Goal: Task Accomplishment & Management: Manage account settings

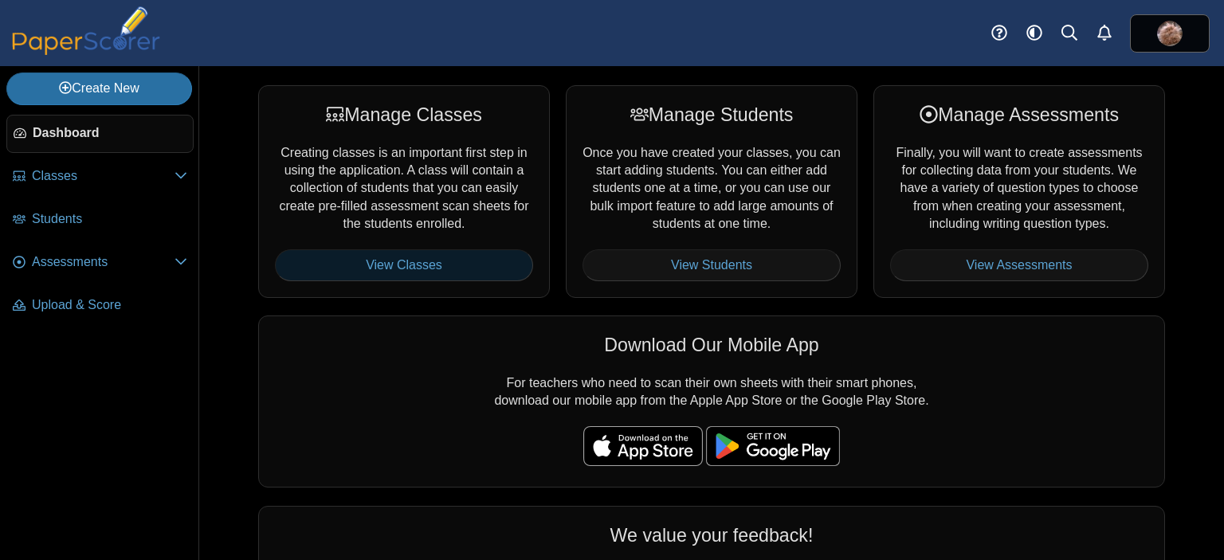
click at [420, 251] on link "View Classes" at bounding box center [404, 265] width 258 height 32
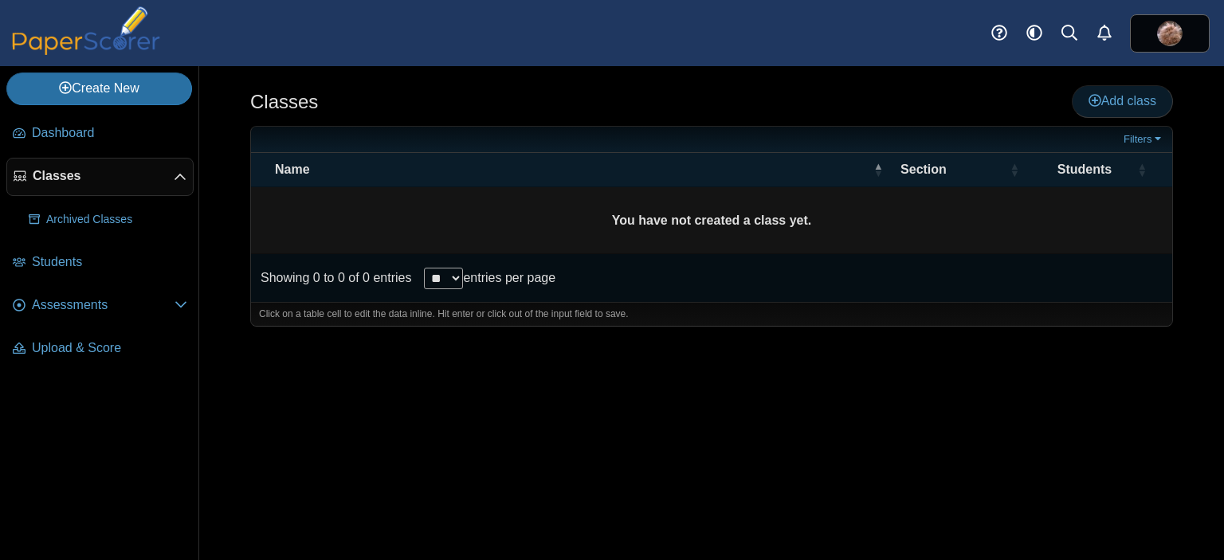
click at [1109, 94] on span "Add class" at bounding box center [1123, 101] width 68 height 14
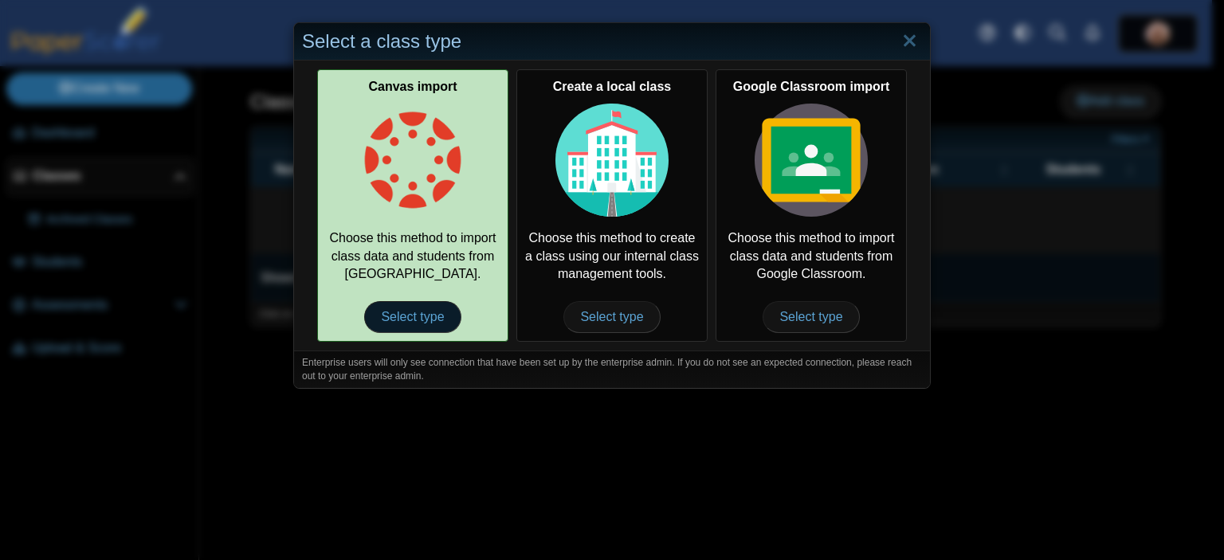
click at [386, 320] on span "Select type" at bounding box center [412, 317] width 96 height 32
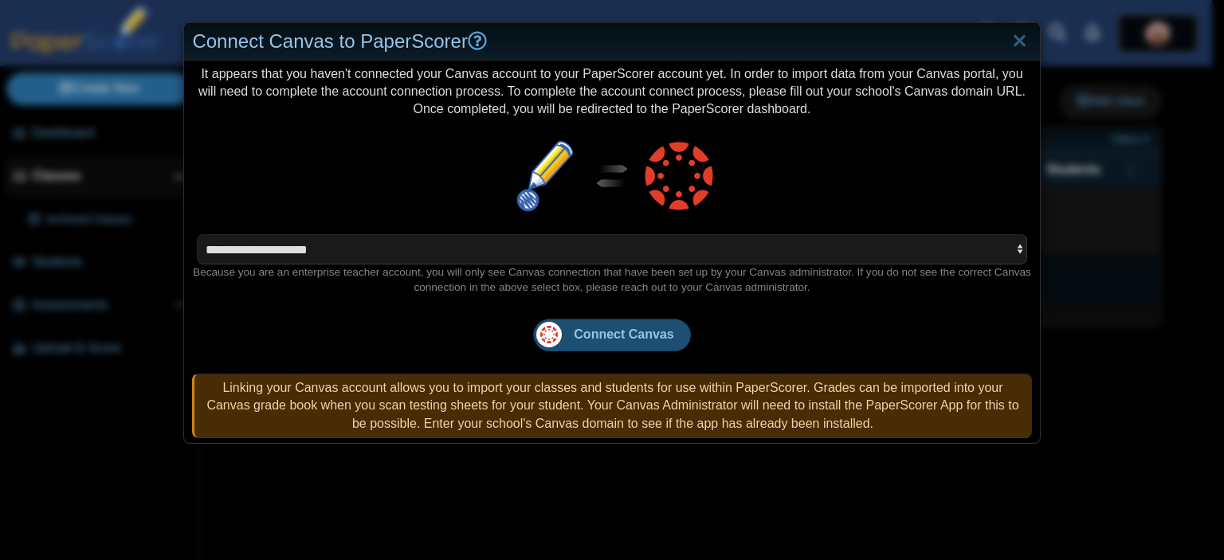
click at [638, 343] on button "Connect Canvas" at bounding box center [611, 335] width 157 height 32
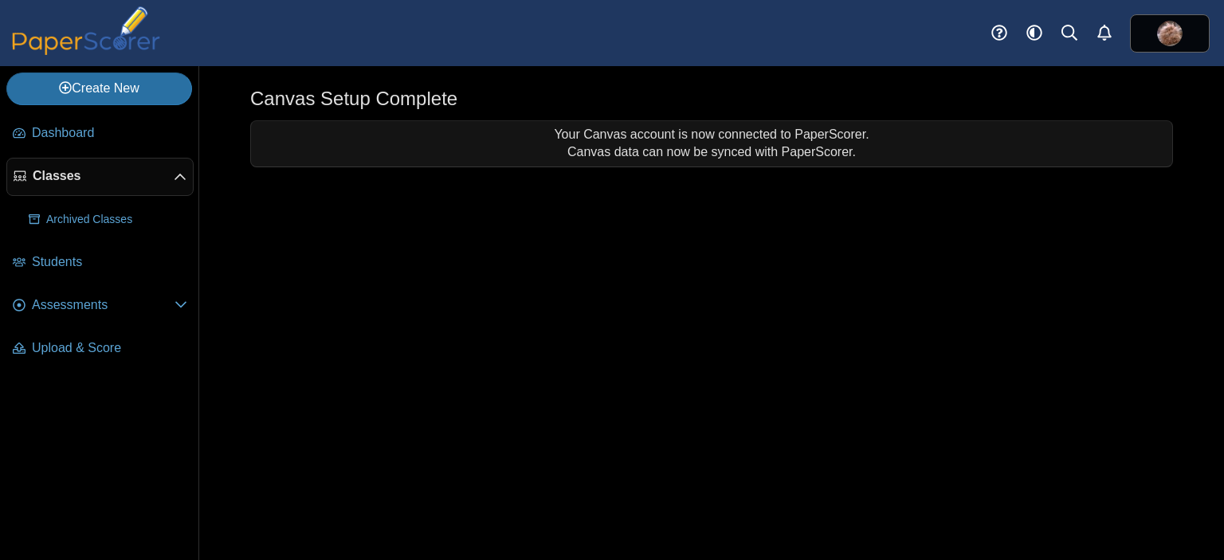
click at [758, 142] on div "Your Canvas account is now connected to PaperScorer. Canvas data can now be syn…" at bounding box center [711, 143] width 921 height 45
click at [359, 114] on div "Canvas Setup Complete" at bounding box center [711, 100] width 923 height 31
click at [50, 167] on span "Classes" at bounding box center [103, 176] width 141 height 18
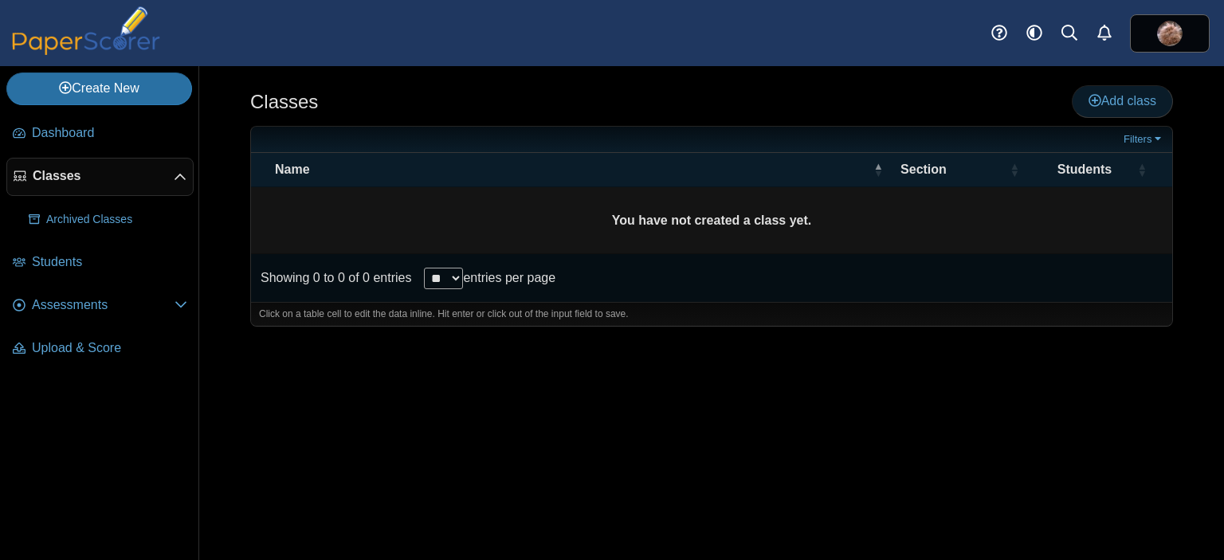
click at [1121, 105] on span "Add class" at bounding box center [1123, 101] width 68 height 14
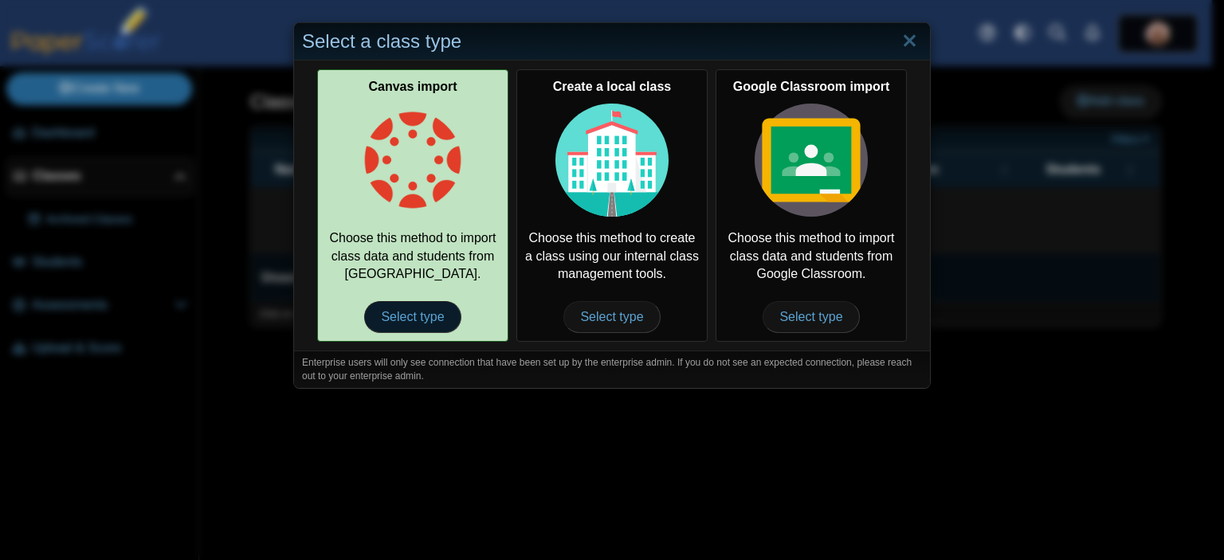
click at [402, 311] on span "Select type" at bounding box center [412, 317] width 96 height 32
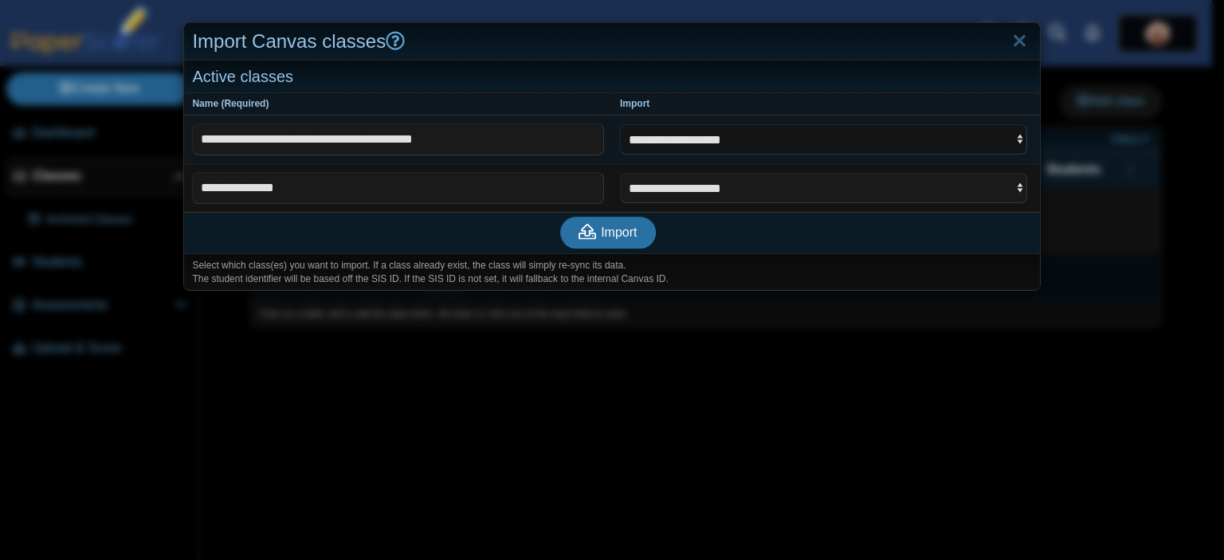
click at [765, 139] on select "**********" at bounding box center [823, 139] width 407 height 30
select select "**********"
click at [620, 124] on select "**********" at bounding box center [823, 139] width 407 height 30
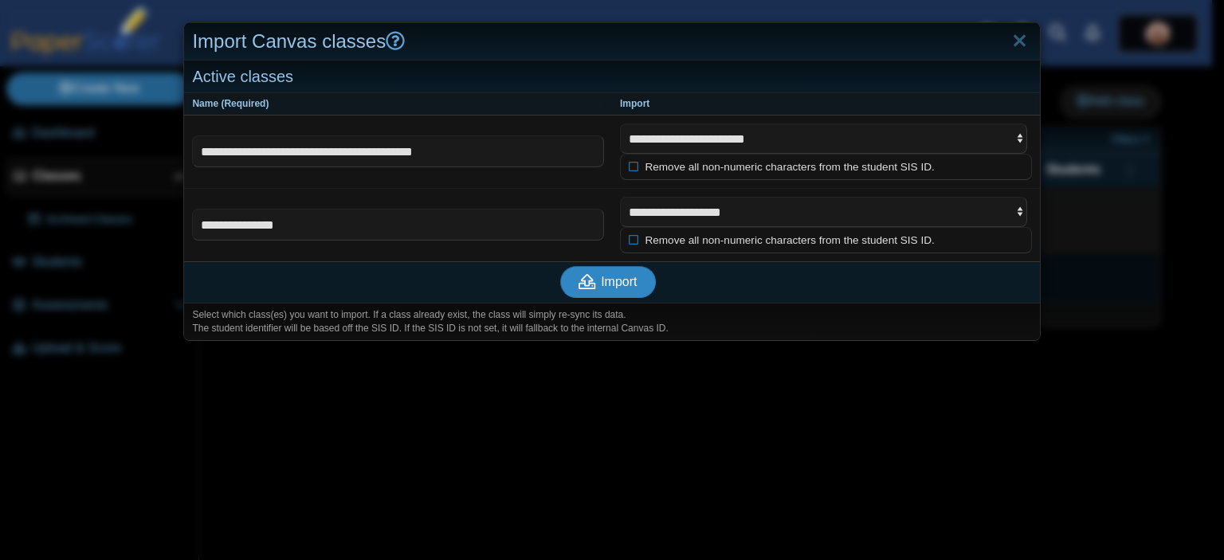
click at [624, 289] on button "Import" at bounding box center [608, 282] width 96 height 32
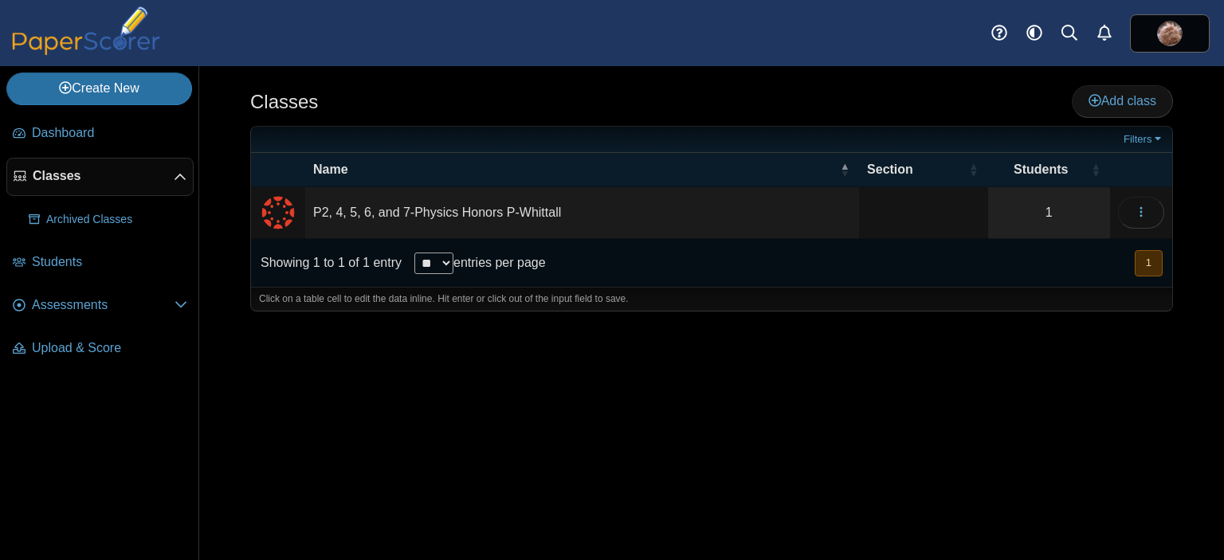
click at [93, 186] on link "Classes" at bounding box center [99, 177] width 187 height 38
click at [63, 310] on span "Assessments" at bounding box center [103, 305] width 143 height 18
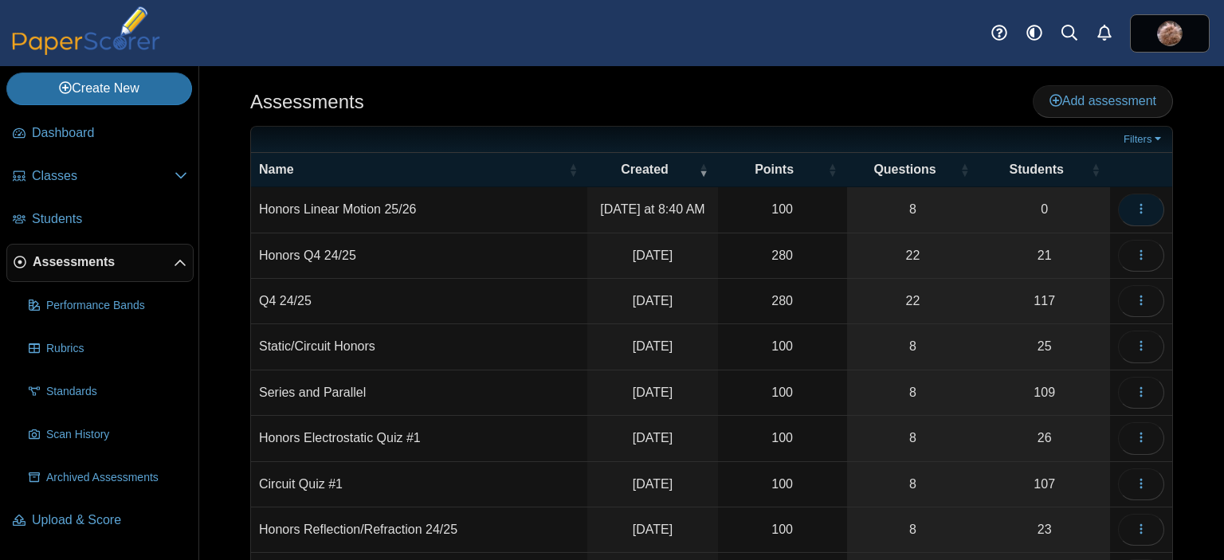
click at [1140, 213] on use "button" at bounding box center [1141, 209] width 2 height 10
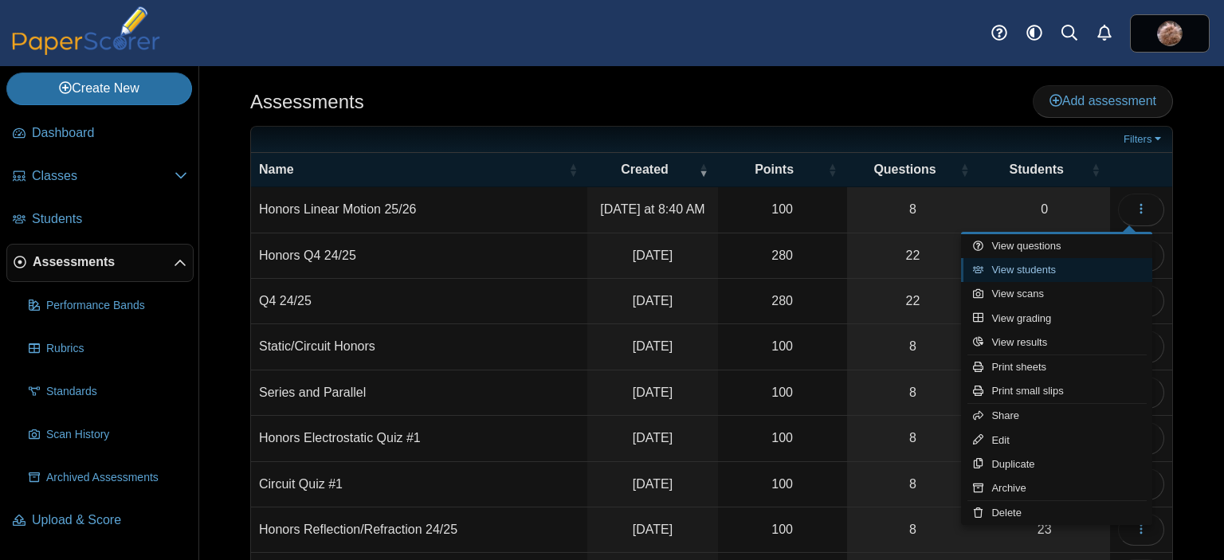
click at [1062, 273] on link "View students" at bounding box center [1056, 270] width 191 height 24
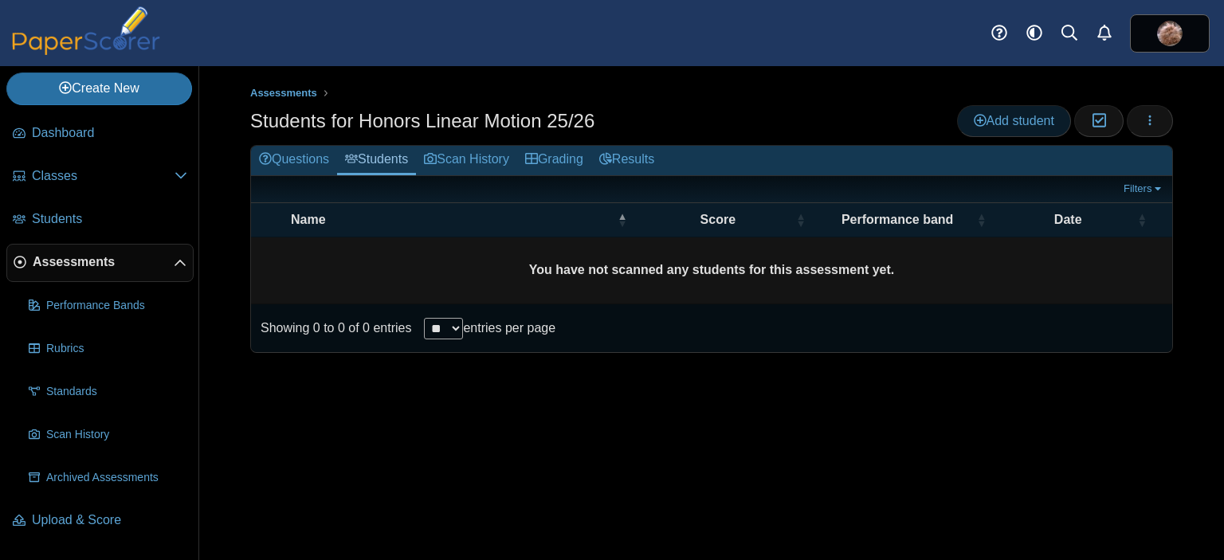
click at [1006, 120] on span "Add student" at bounding box center [1014, 121] width 80 height 14
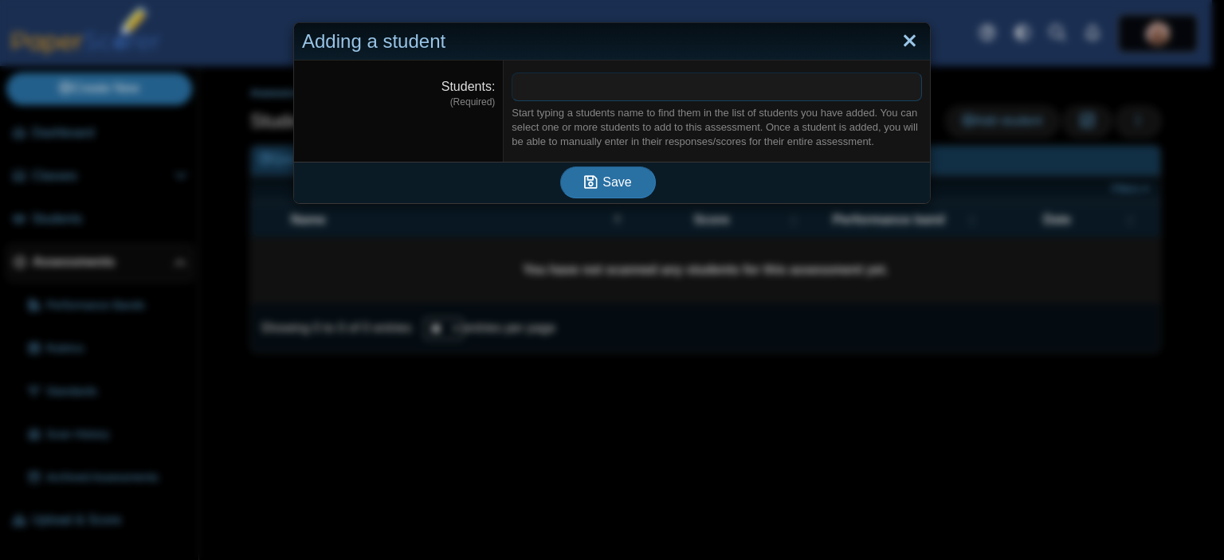
click at [905, 31] on link "Close" at bounding box center [909, 41] width 25 height 27
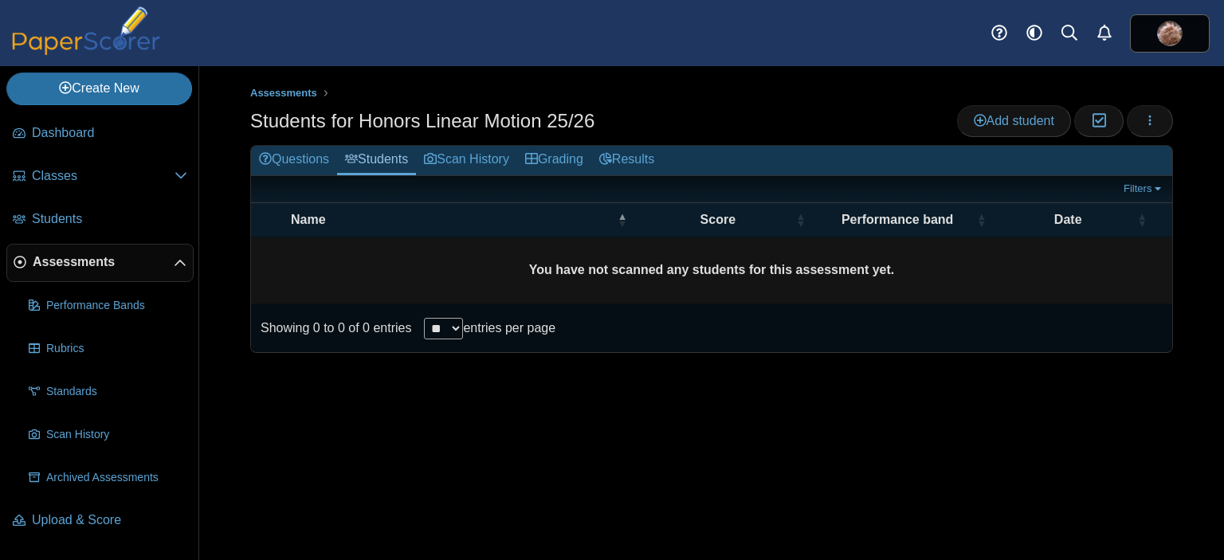
click at [704, 113] on div "Students for Honors Linear Motion 25/26 Add student Moderation 0 Loading…" at bounding box center [711, 123] width 923 height 36
click at [220, 171] on div "Assessments Students for Honors Linear Motion 25/26 Add student Moderation 0 Lo…" at bounding box center [711, 313] width 1025 height 494
click at [67, 190] on link "Classes" at bounding box center [99, 177] width 187 height 38
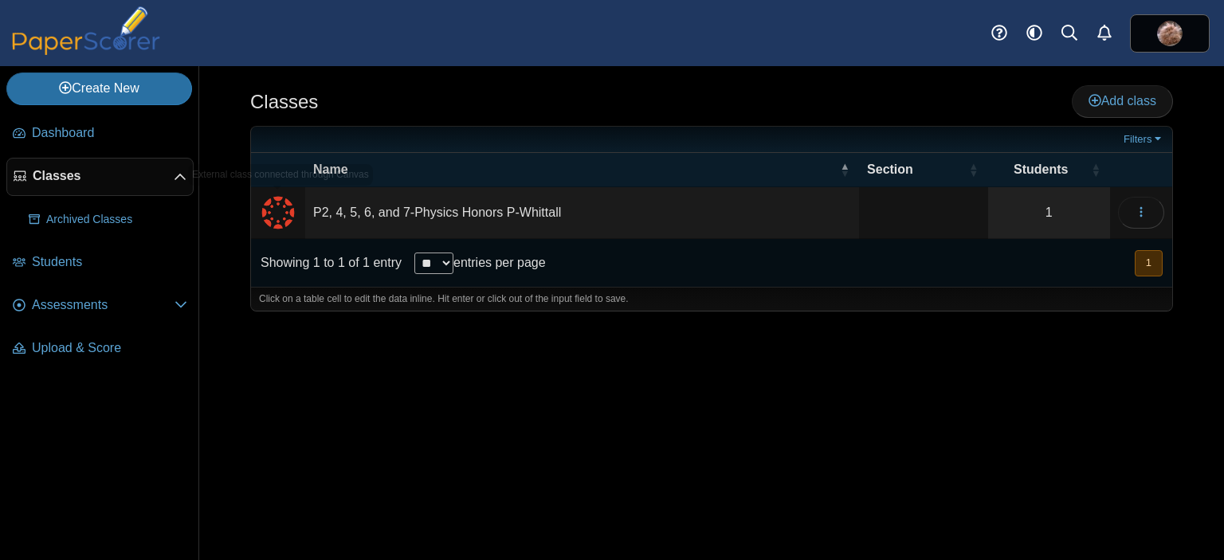
click at [225, 223] on div "Classes Add class Filters 1" at bounding box center [711, 313] width 1025 height 494
